Goal: Information Seeking & Learning: Learn about a topic

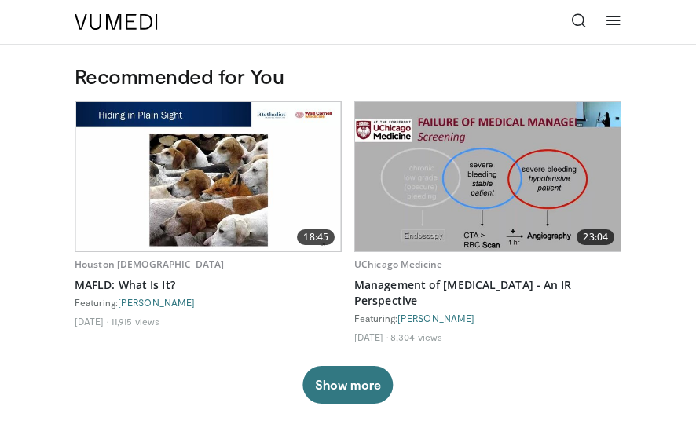
click at [578, 21] on icon at bounding box center [579, 21] width 16 height 16
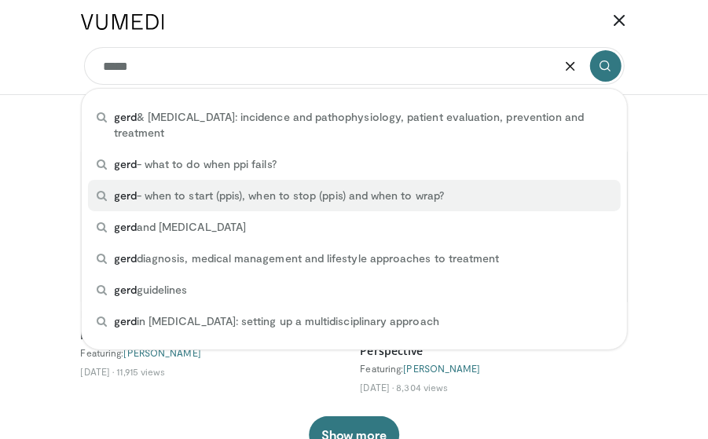
click at [421, 204] on div "gerd - when to start (ppis), when to stop (ppis) and when to wrap?" at bounding box center [354, 195] width 533 height 31
type input "**********"
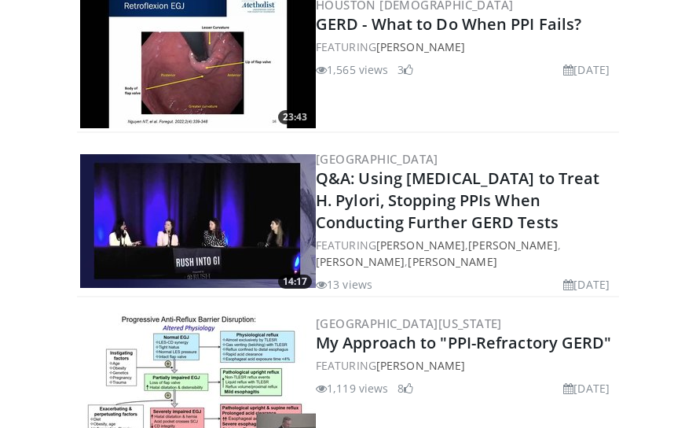
scroll to position [446, 0]
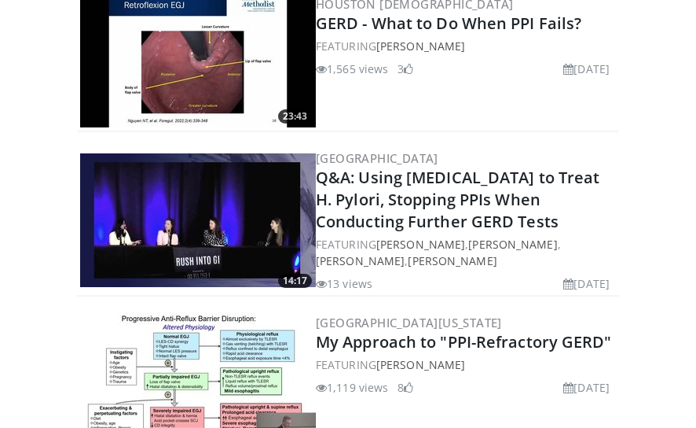
click at [200, 72] on img at bounding box center [198, 61] width 236 height 134
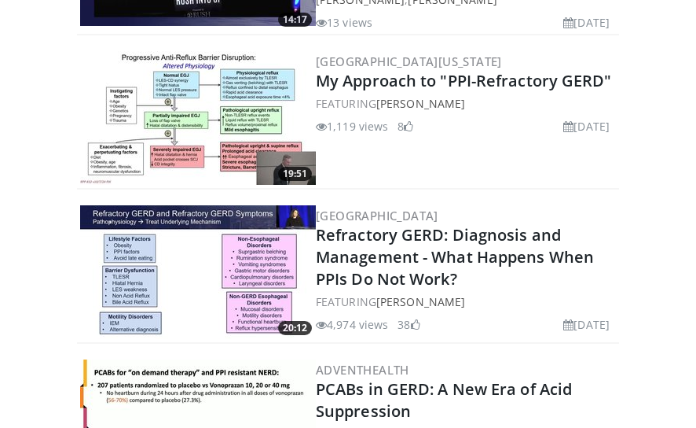
scroll to position [711, 0]
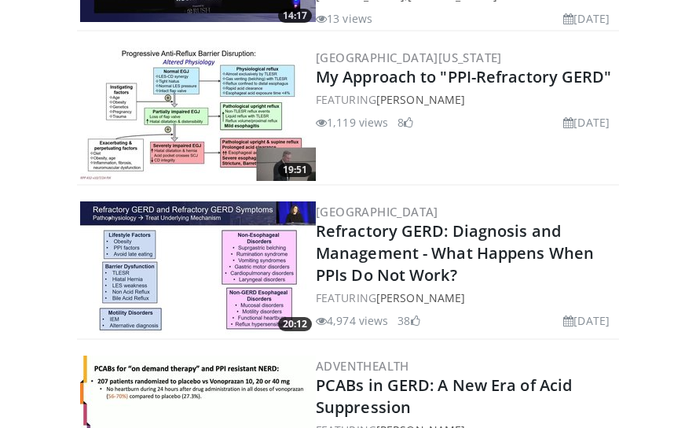
drag, startPoint x: 315, startPoint y: 136, endPoint x: 259, endPoint y: 221, distance: 101.6
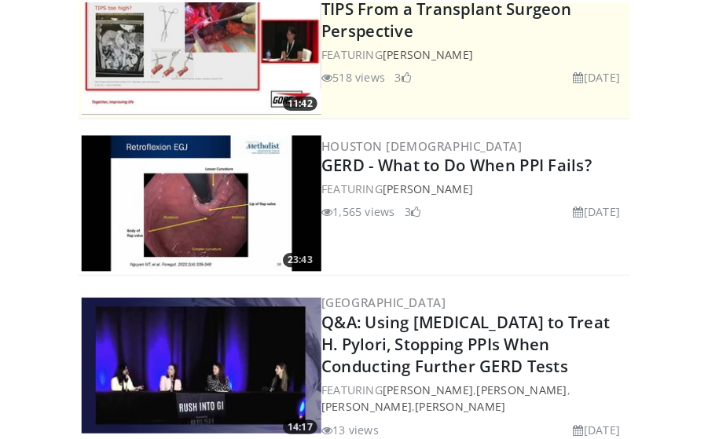
scroll to position [0, 0]
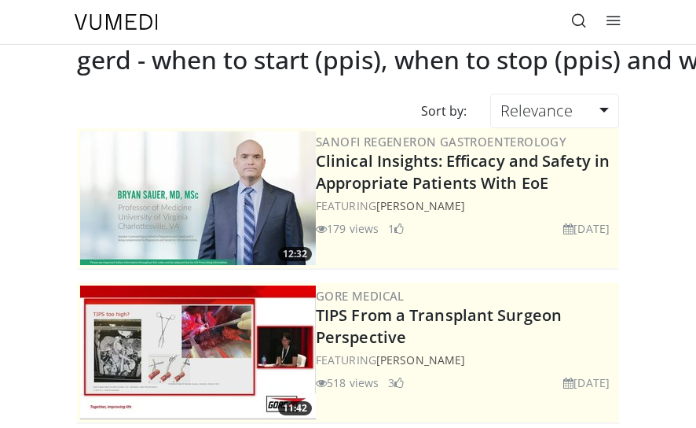
click at [261, 42] on div "Specialties Adult & Family Medicine Allergy, Asthma, Immunology Anesthesiology …" at bounding box center [348, 22] width 566 height 44
click at [583, 21] on icon at bounding box center [579, 21] width 16 height 16
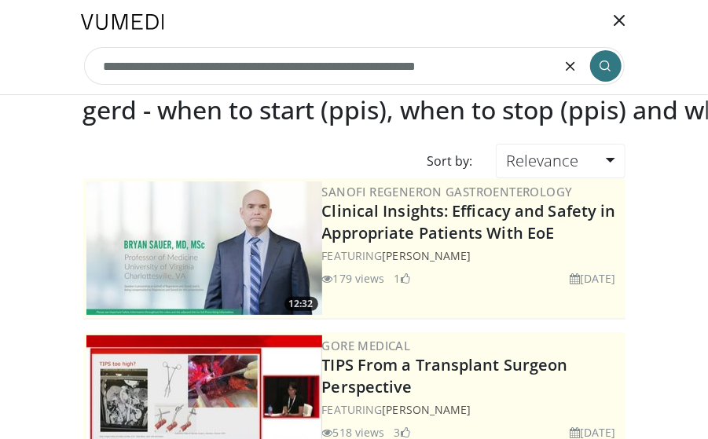
click at [612, 62] on icon "submit" at bounding box center [606, 66] width 13 height 13
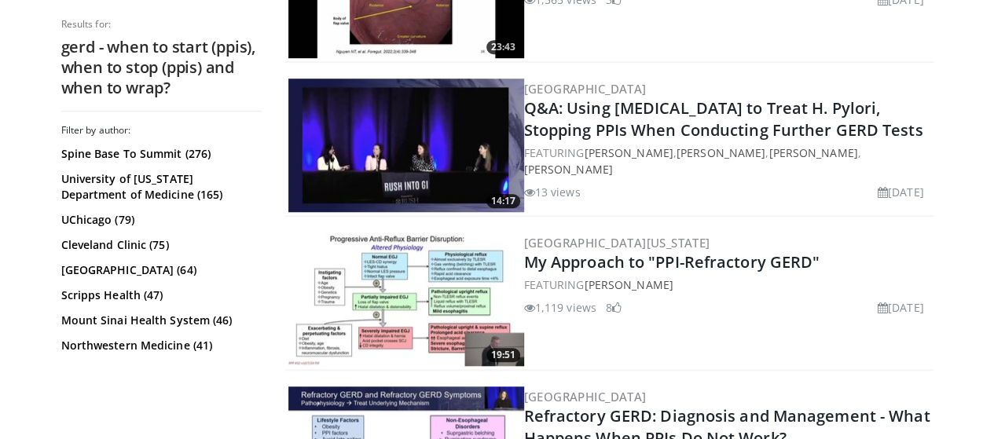
scroll to position [562, 0]
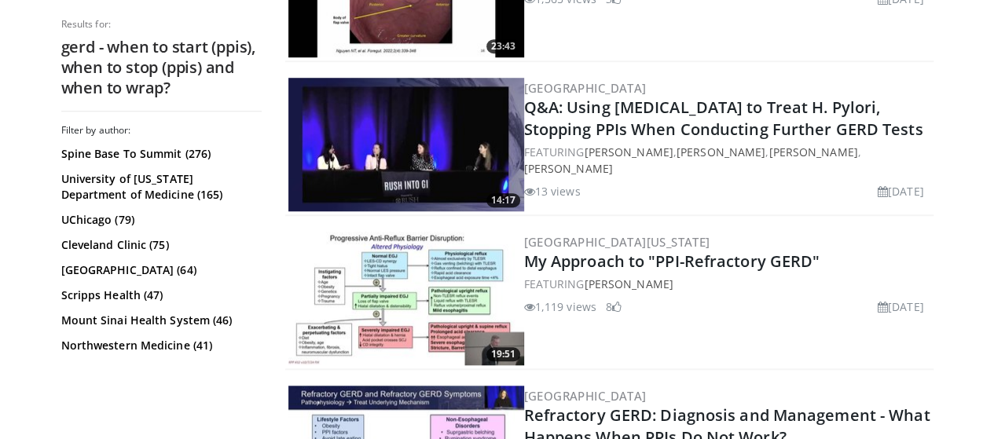
click at [696, 106] on link "Q&A: Using Clarithromycin to Treat H. Pylori, Stopping PPIs When Conducting Fur…" at bounding box center [723, 118] width 399 height 43
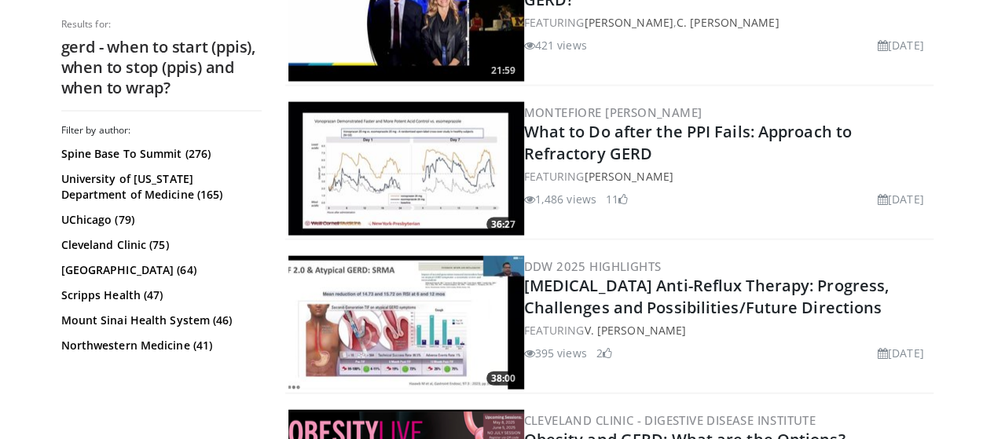
scroll to position [1617, 0]
